Goal: Task Accomplishment & Management: Manage account settings

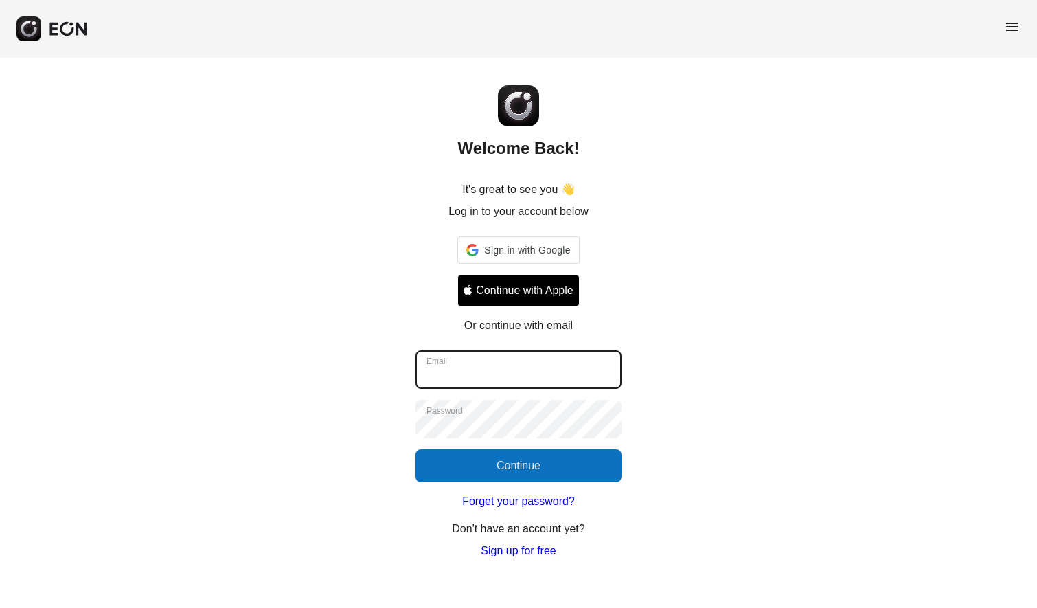
click at [559, 373] on input "Email" at bounding box center [519, 369] width 206 height 38
click at [562, 379] on input "Email" at bounding box center [519, 369] width 206 height 38
type input "**********"
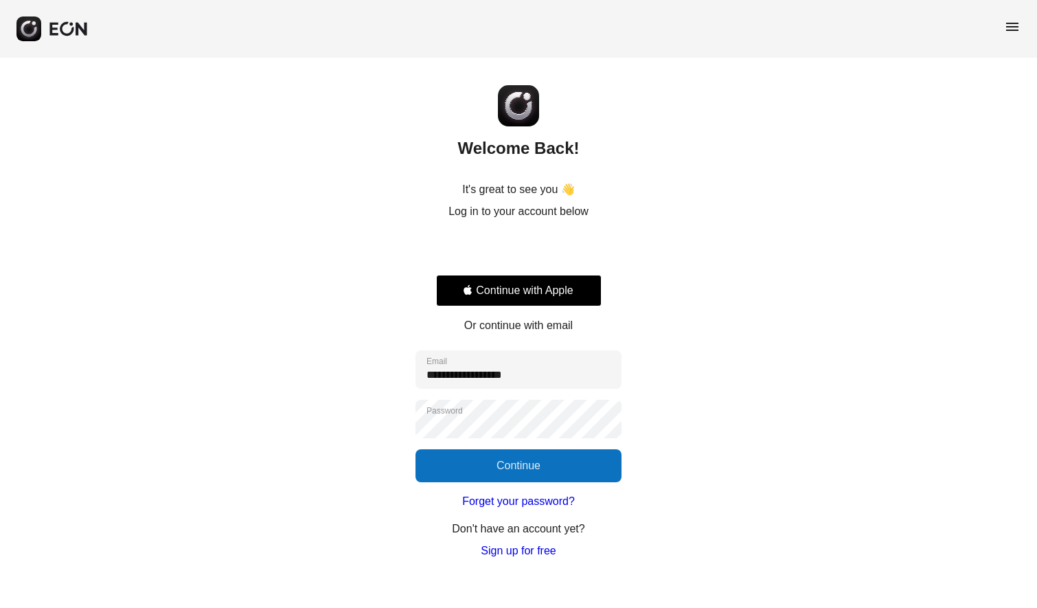
click at [559, 482] on div "**********" at bounding box center [518, 309] width 1037 height 502
click at [559, 469] on button "Continue" at bounding box center [519, 465] width 206 height 33
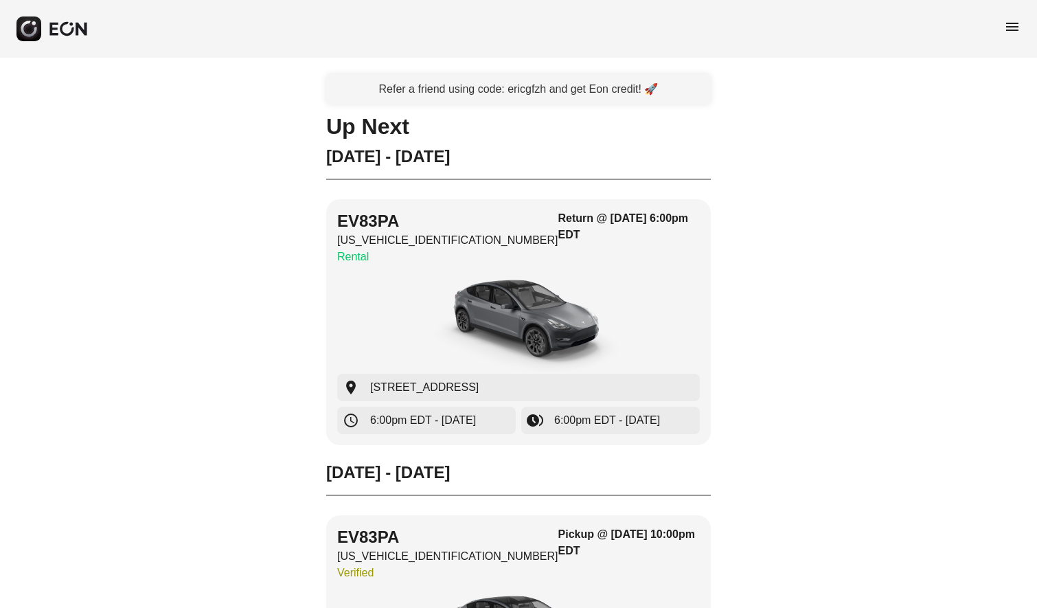
click at [1017, 27] on span "menu" at bounding box center [1012, 27] width 16 height 16
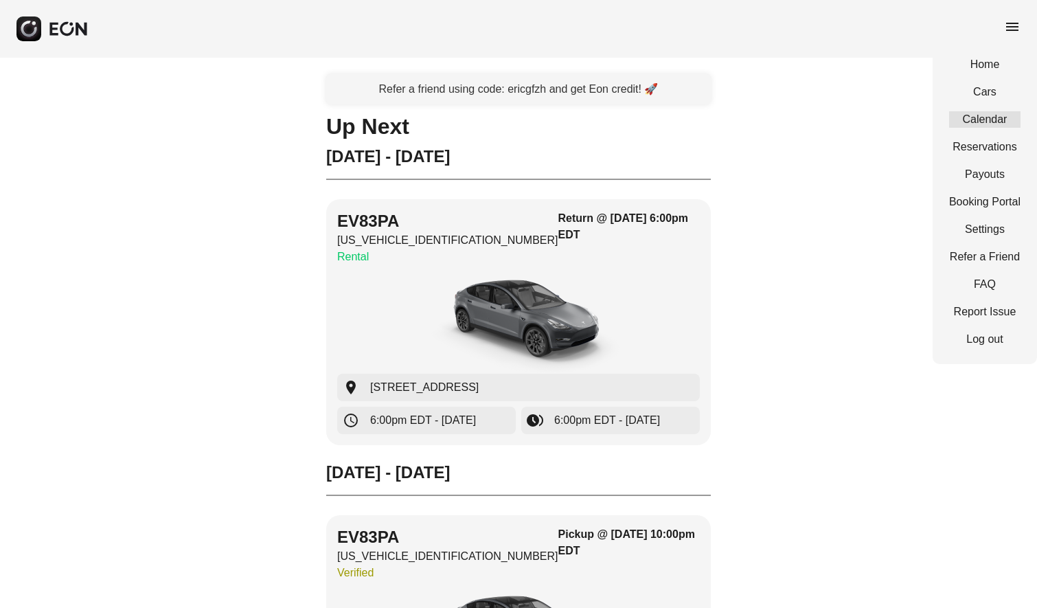
click at [993, 114] on link "Calendar" at bounding box center [984, 119] width 71 height 16
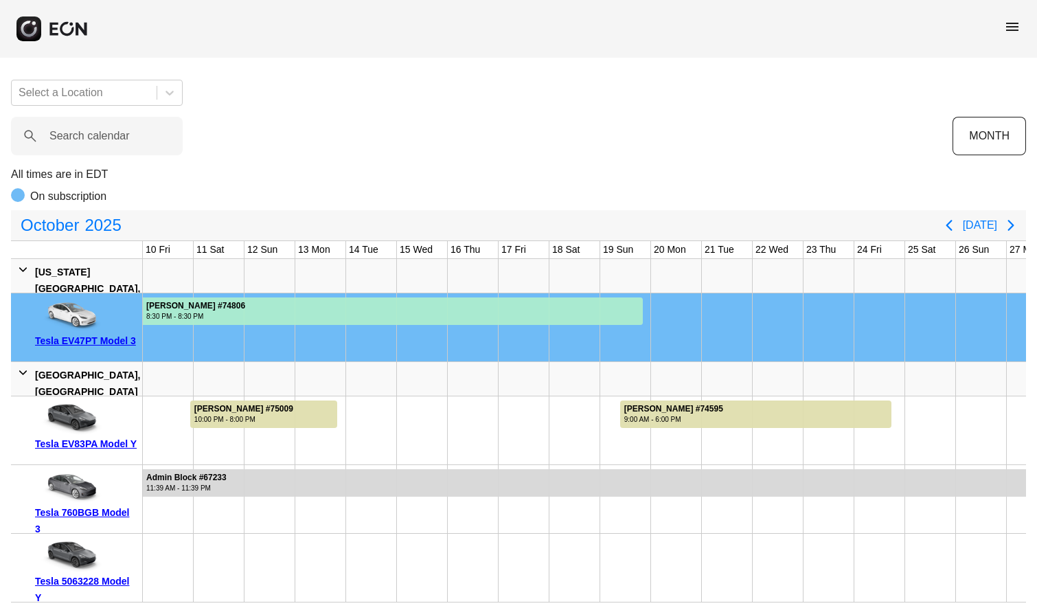
scroll to position [0, 479]
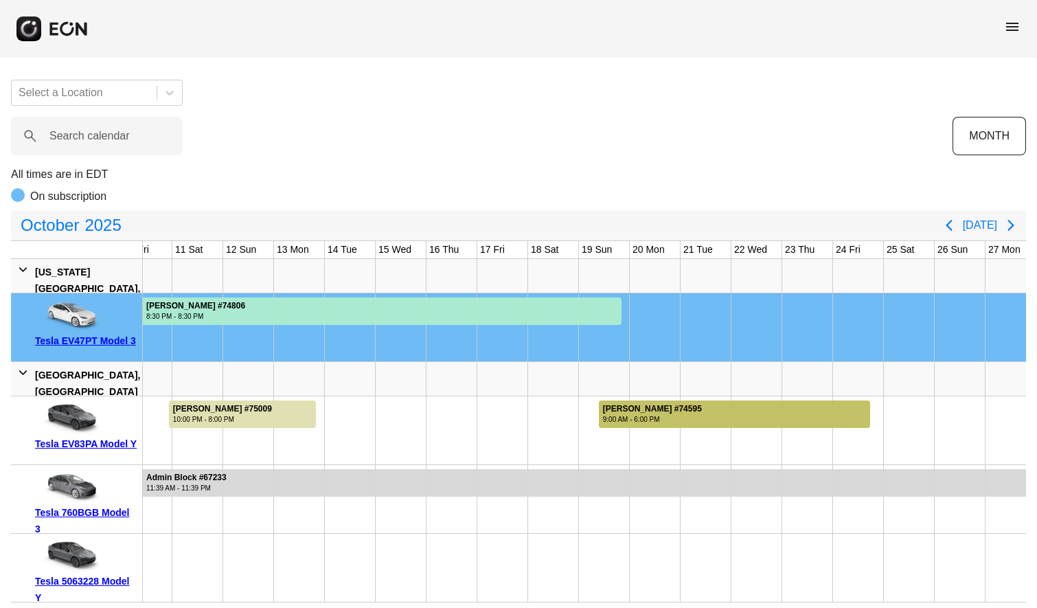
click at [676, 404] on div "[PERSON_NAME] #74595" at bounding box center [652, 409] width 99 height 10
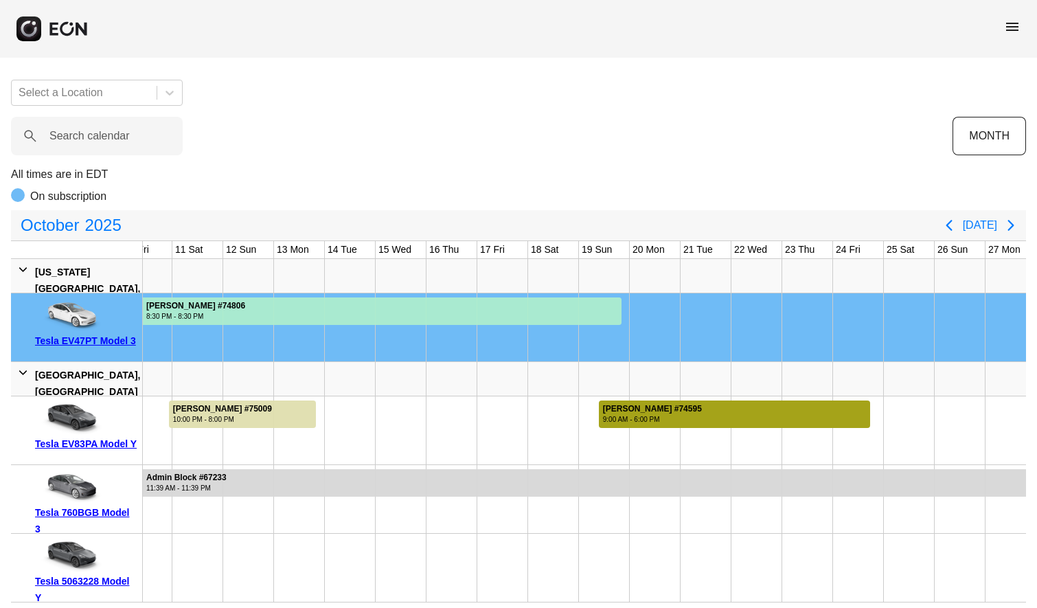
click at [676, 404] on div "[PERSON_NAME] #74595" at bounding box center [652, 409] width 99 height 10
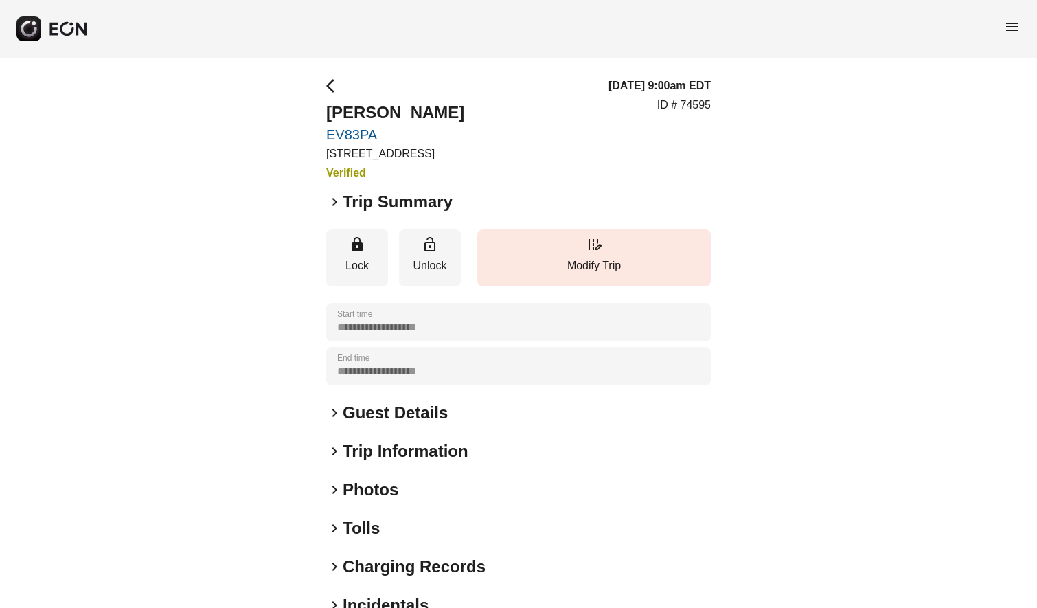
click at [333, 201] on span "keyboard_arrow_right" at bounding box center [334, 202] width 16 height 16
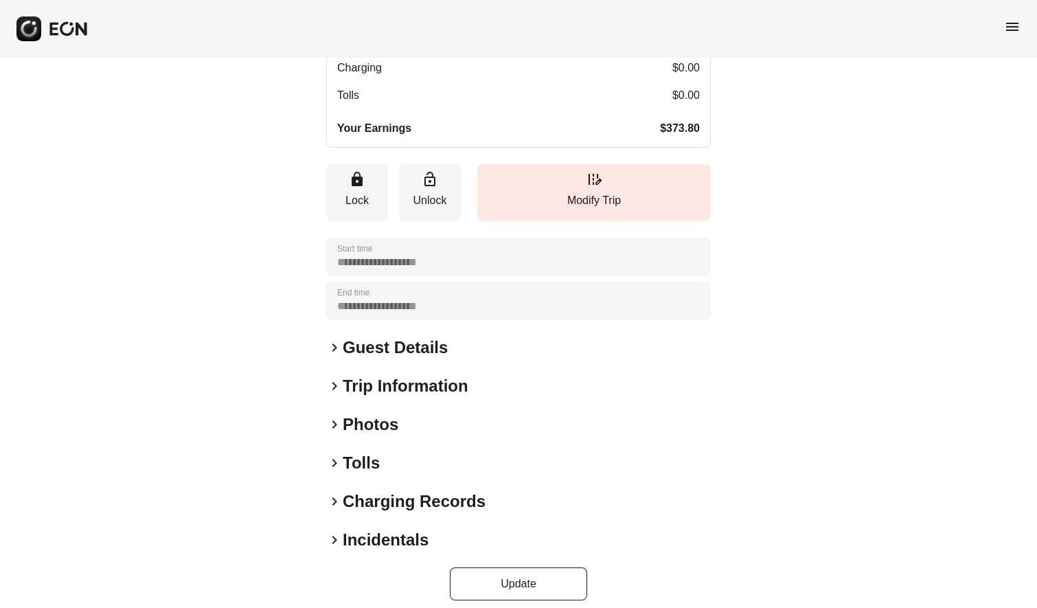
scroll to position [378, 0]
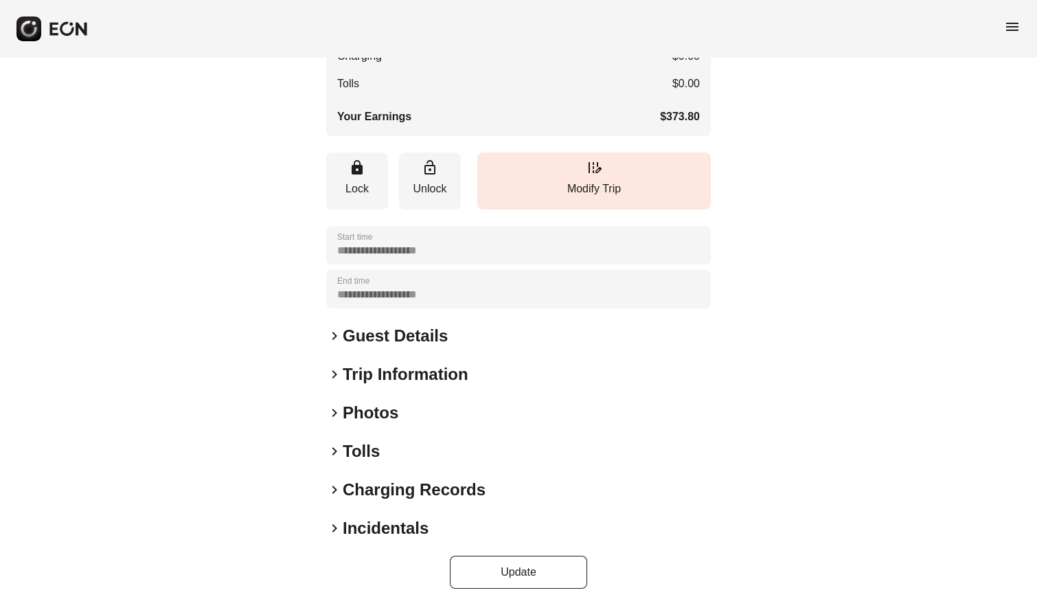
click at [333, 333] on span "keyboard_arrow_right" at bounding box center [334, 336] width 16 height 16
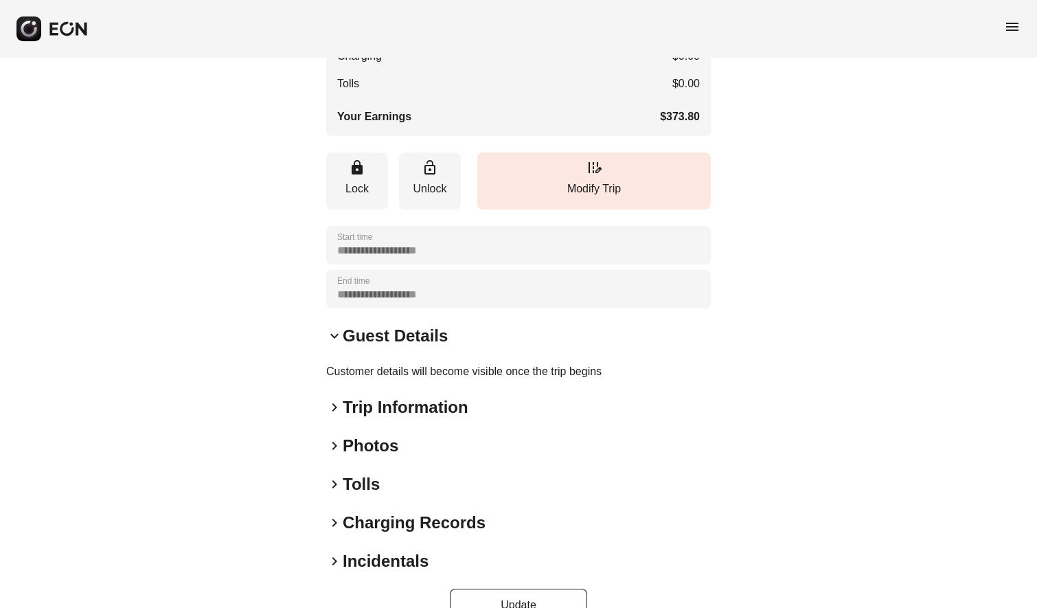
click at [333, 333] on span "keyboard_arrow_down" at bounding box center [334, 336] width 16 height 16
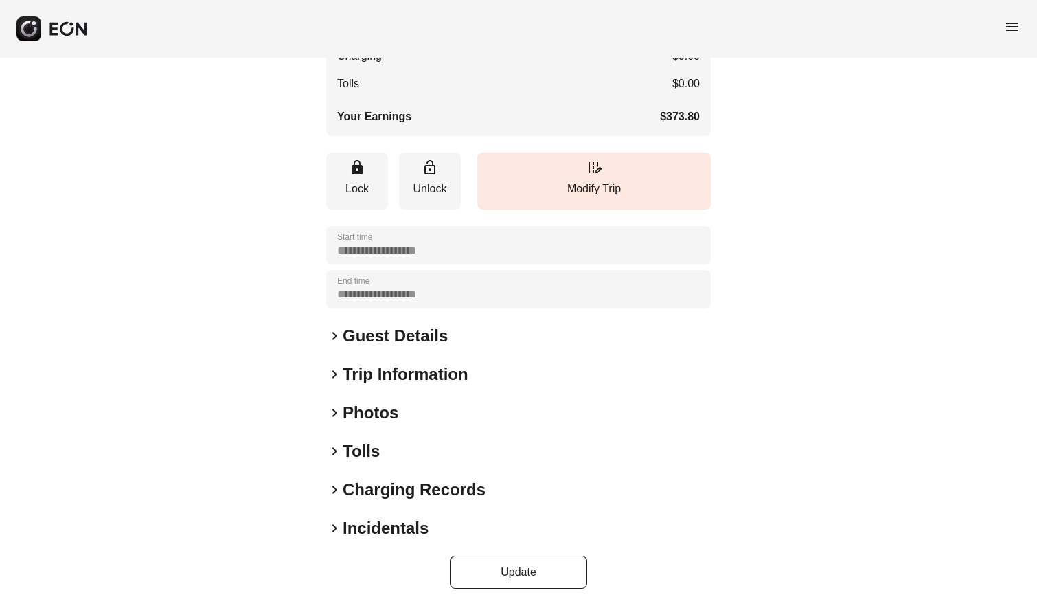
click at [333, 333] on span "keyboard_arrow_right" at bounding box center [334, 336] width 16 height 16
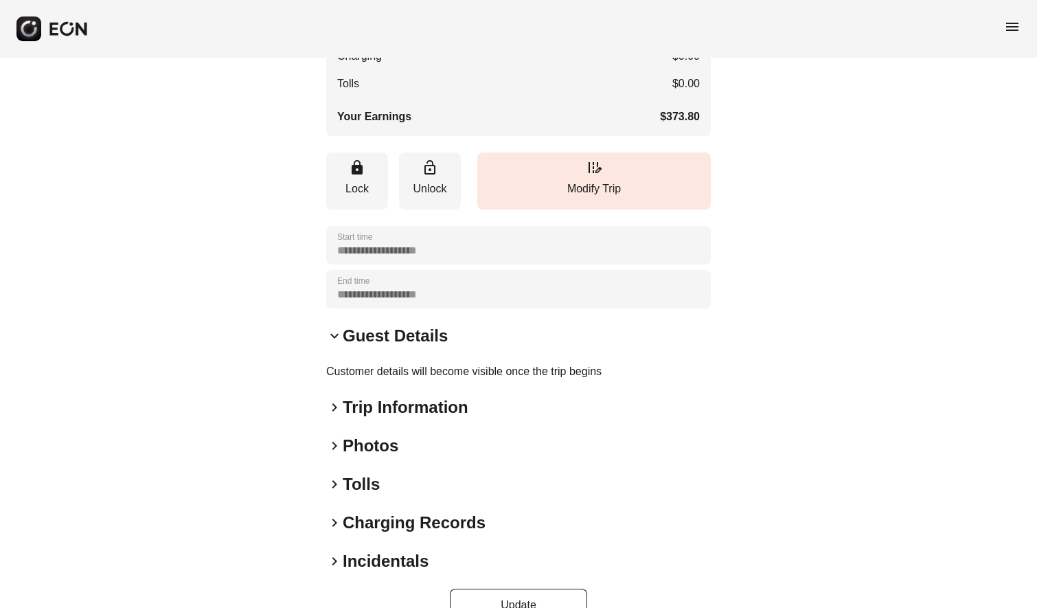
click at [337, 405] on span "keyboard_arrow_right" at bounding box center [334, 407] width 16 height 16
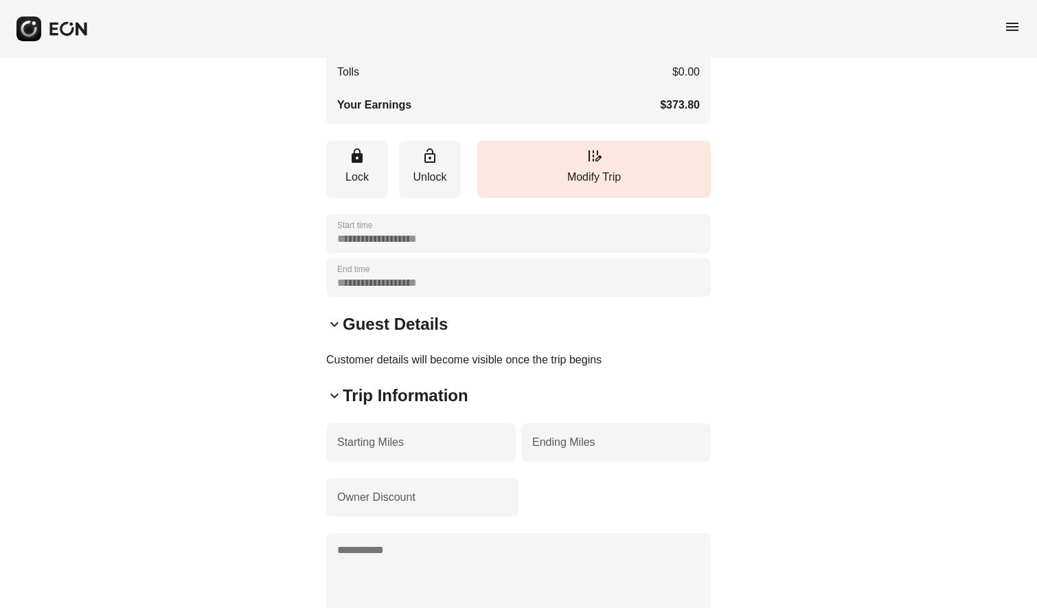
scroll to position [387, 0]
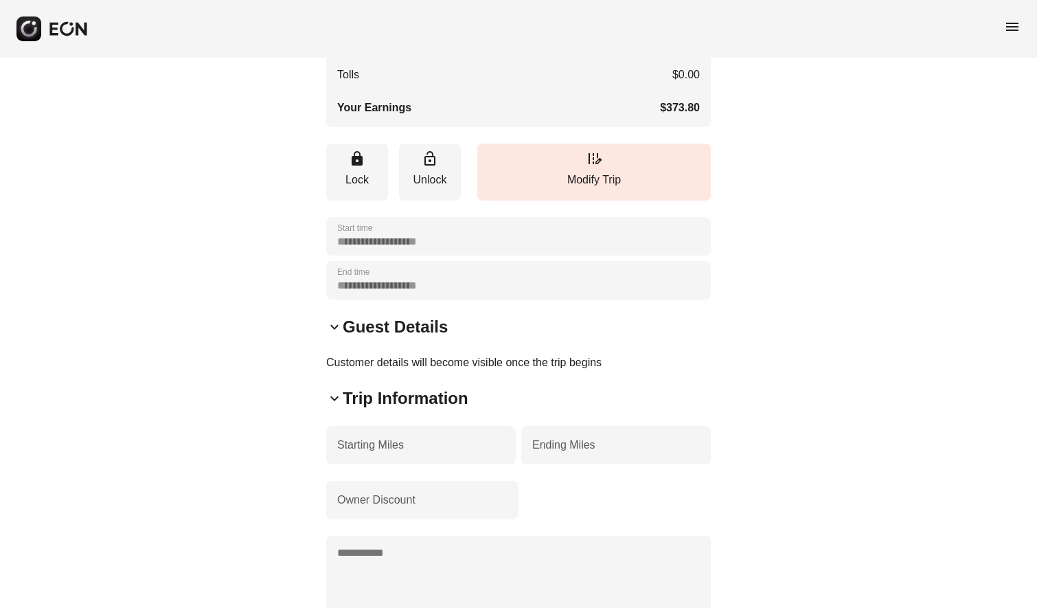
click at [335, 396] on span "keyboard_arrow_down" at bounding box center [334, 398] width 16 height 16
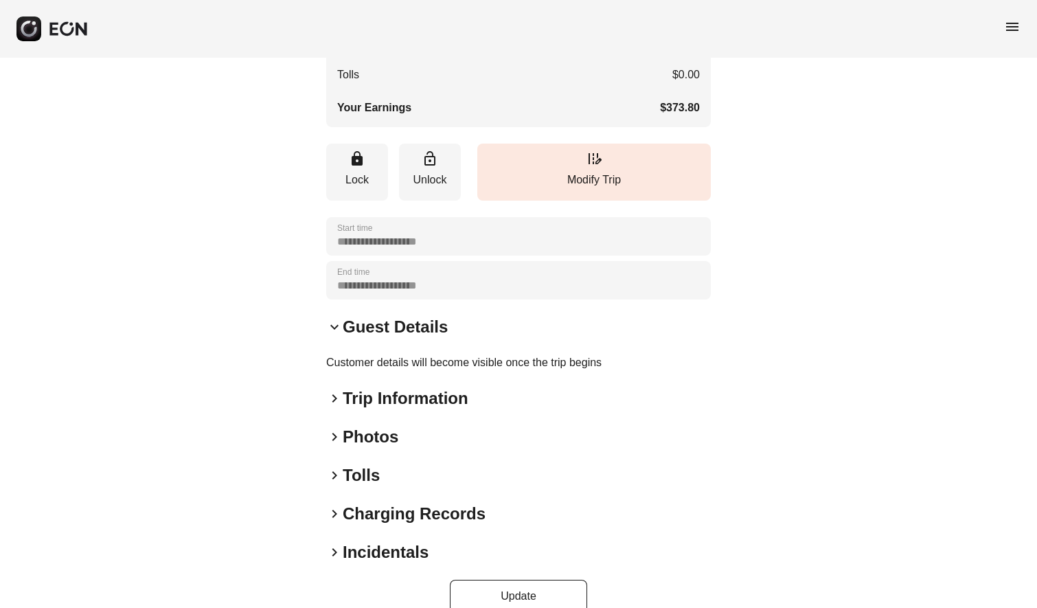
click at [338, 327] on span "keyboard_arrow_down" at bounding box center [334, 327] width 16 height 16
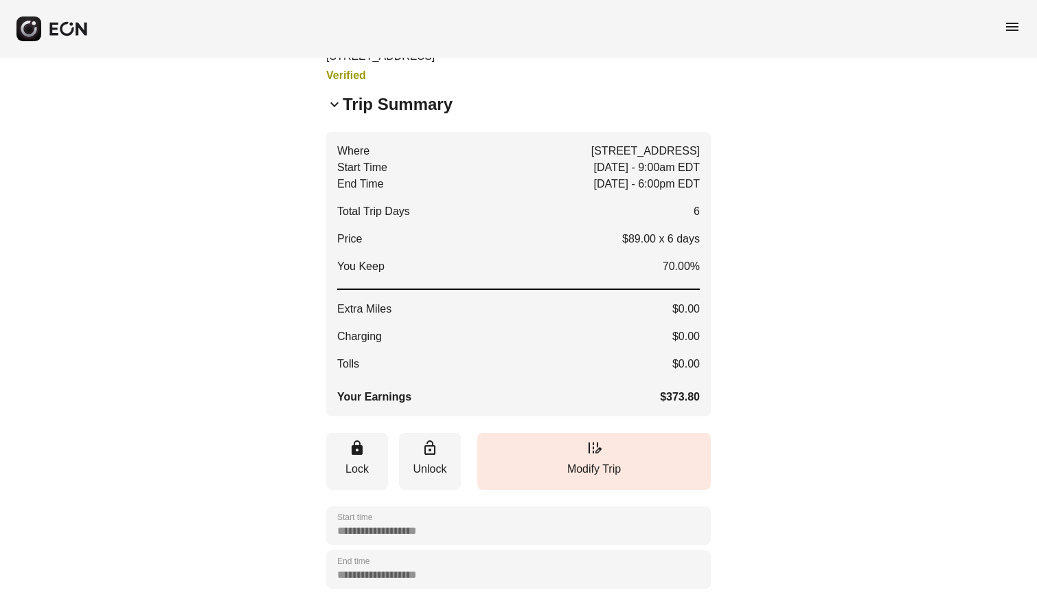
scroll to position [94, 0]
